Goal: Information Seeking & Learning: Learn about a topic

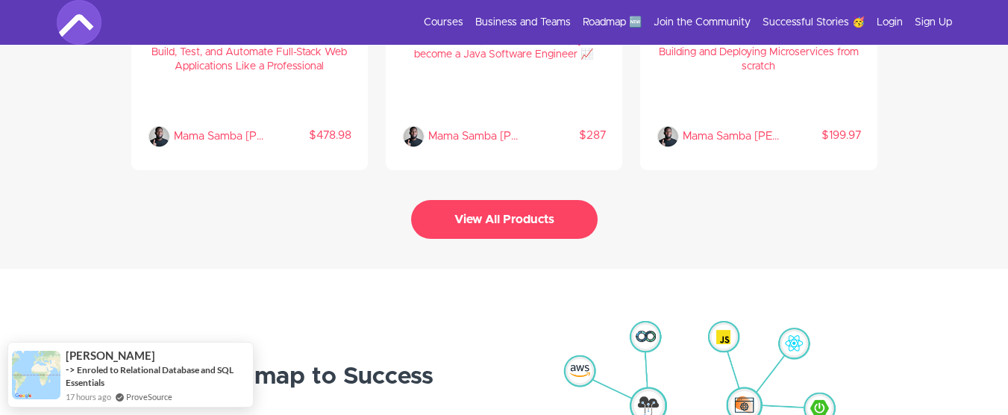
scroll to position [3222, 0]
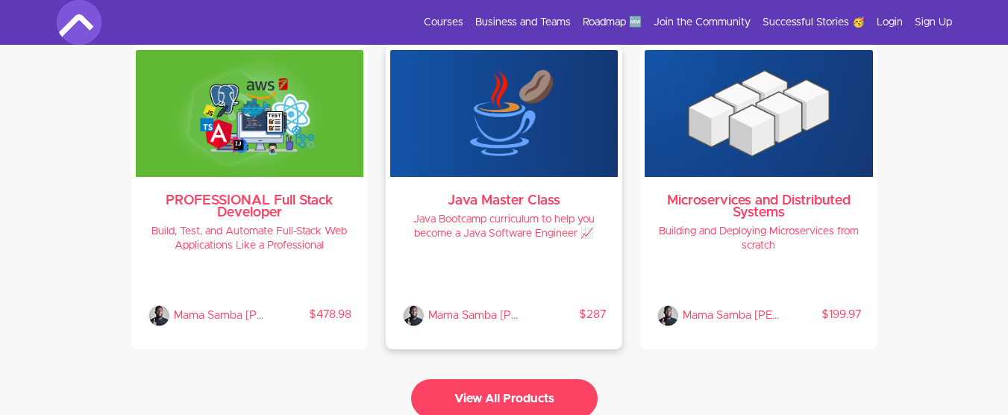
click at [444, 222] on h4 "Java Bootcamp curriculum to help you become a Java Software Engineer 📈" at bounding box center [504, 227] width 204 height 28
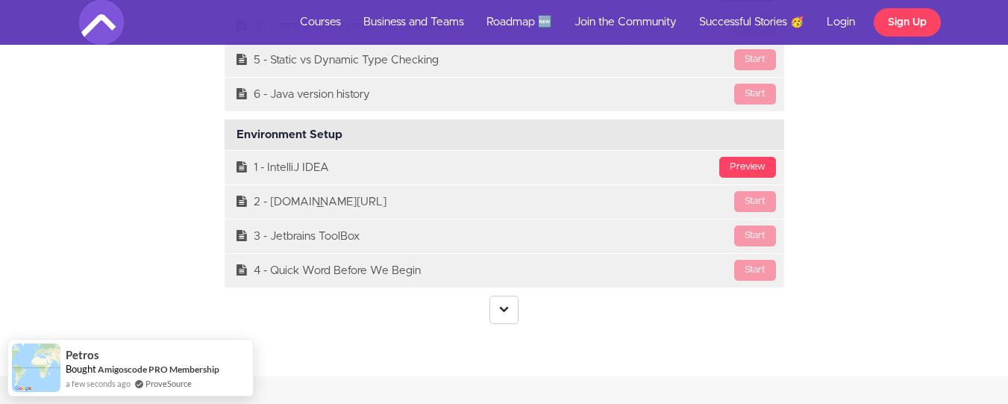
scroll to position [4207, 0]
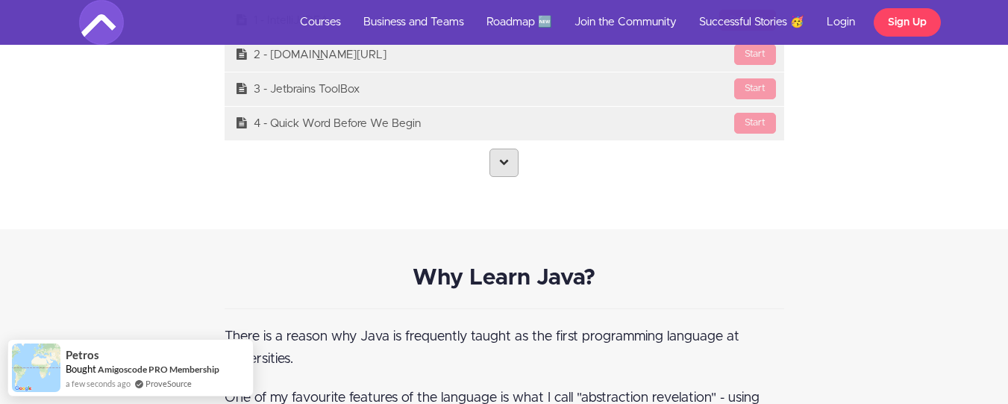
click at [500, 176] on link at bounding box center [503, 162] width 29 height 28
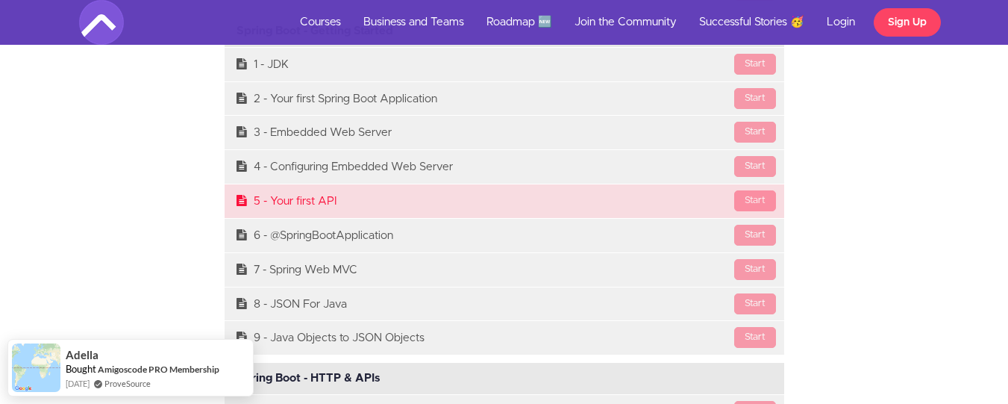
scroll to position [15649, 0]
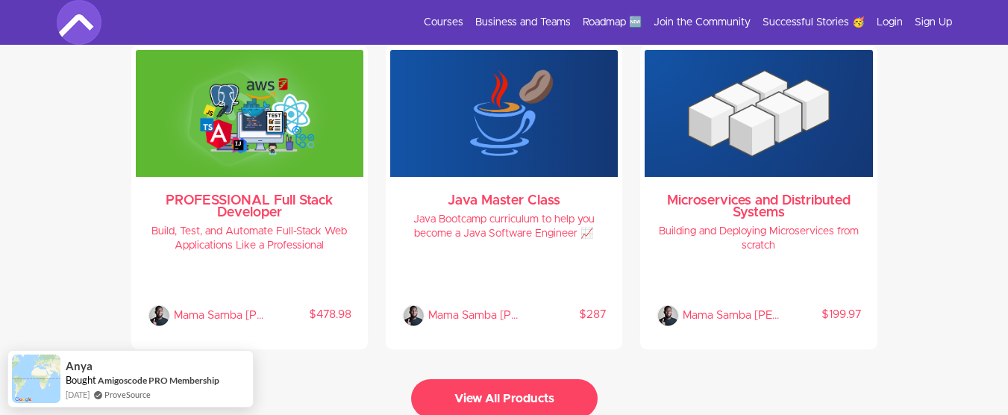
click at [548, 383] on button "View All Products" at bounding box center [504, 398] width 186 height 39
